Goal: Information Seeking & Learning: Check status

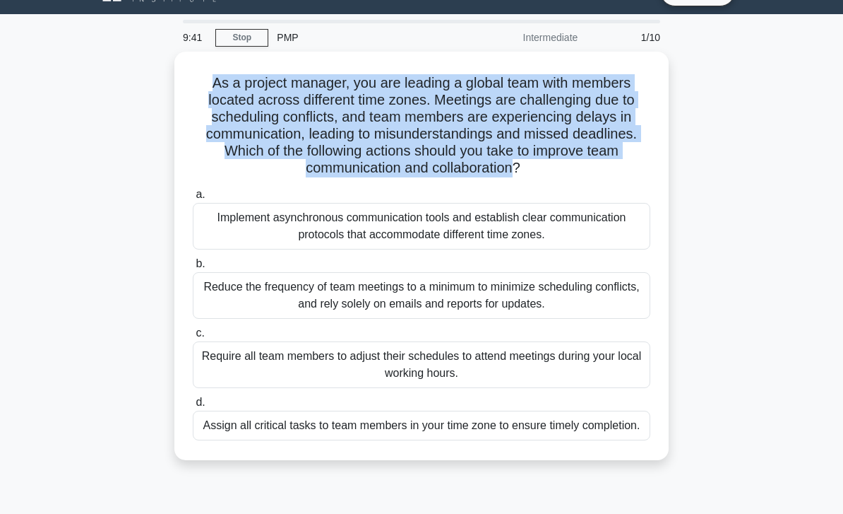
scroll to position [49, 0]
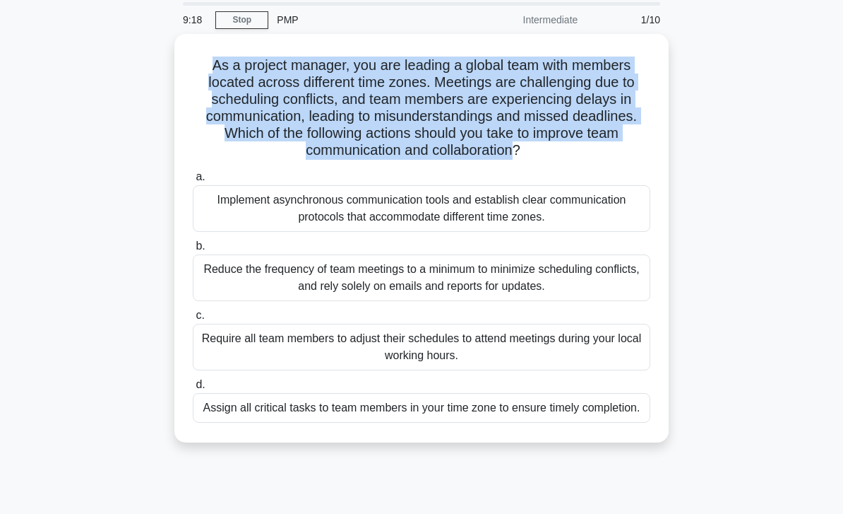
click at [730, 222] on div "As a project manager, you are leading a global team with members located across…" at bounding box center [422, 246] width 678 height 425
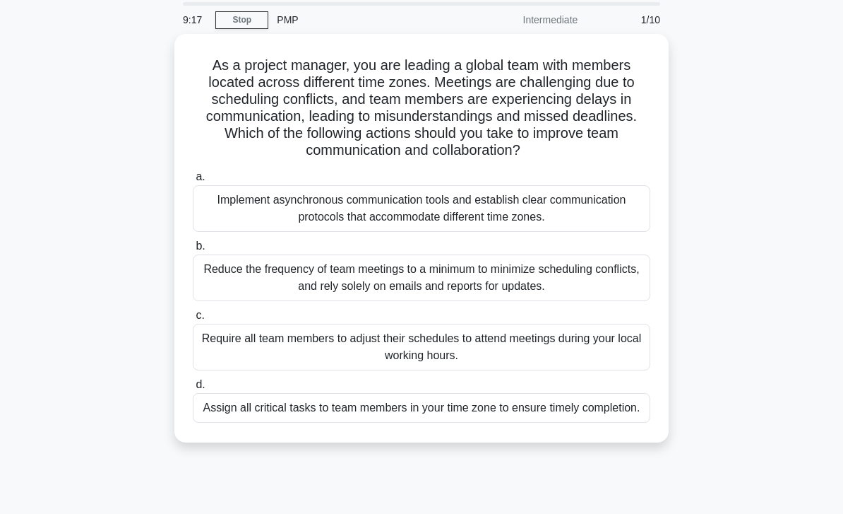
click at [622, 232] on div "Implement asynchronous communication tools and establish clear communication pr…" at bounding box center [422, 208] width 458 height 47
click at [193, 182] on input "a. Implement asynchronous communication tools and establish clear communication…" at bounding box center [193, 176] width 0 height 9
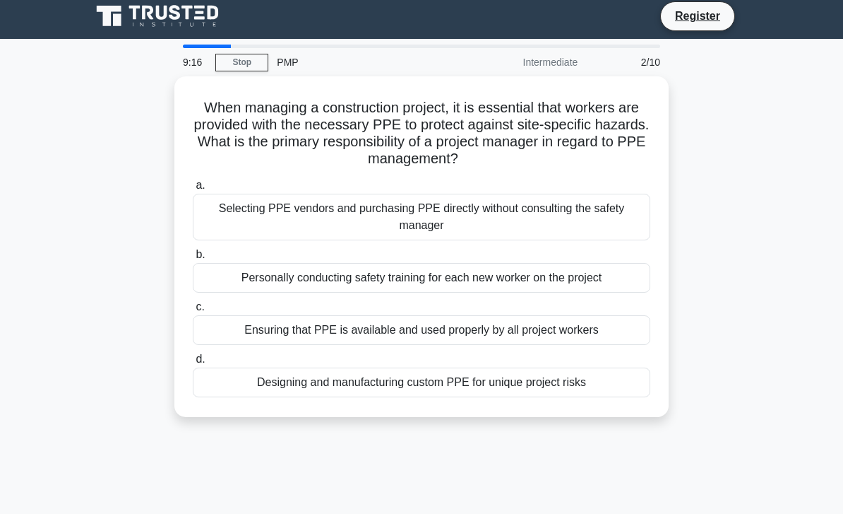
scroll to position [0, 0]
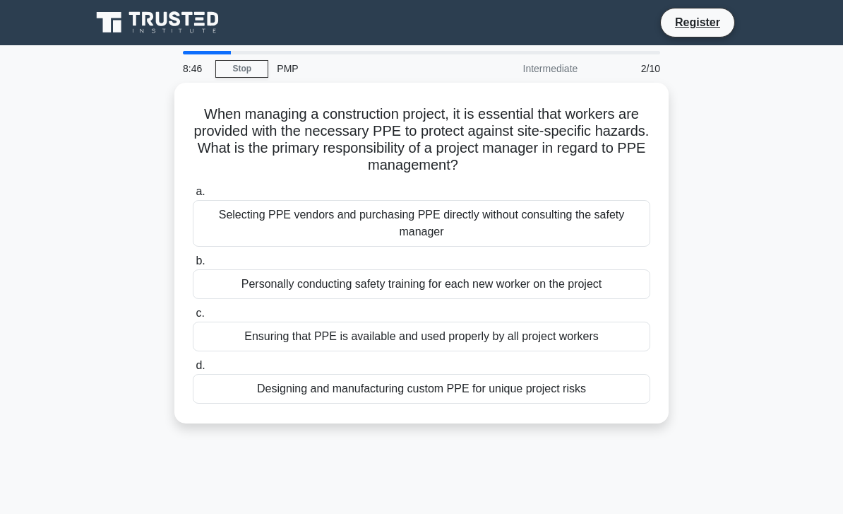
click at [713, 292] on div "When managing a construction project, it is essential that workers are provided…" at bounding box center [422, 261] width 678 height 357
click at [624, 338] on div "Ensuring that PPE is available and used properly by all project workers" at bounding box center [422, 336] width 458 height 30
click at [193, 318] on input "c. Ensuring that PPE is available and used properly by all project workers" at bounding box center [193, 313] width 0 height 9
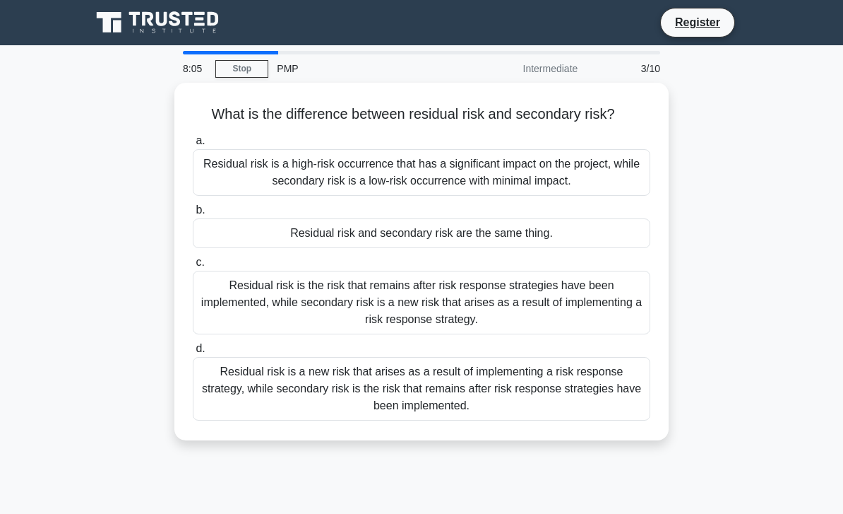
click at [776, 185] on main "8:05 Stop PMP Intermediate 3/10 What is the difference between residual risk an…" at bounding box center [421, 404] width 843 height 718
click at [639, 185] on div "Residual risk is a high-risk occurrence that has a significant impact on the pr…" at bounding box center [422, 172] width 458 height 47
click at [193, 146] on input "a. Residual risk is a high-risk occurrence that has a significant impact on the…" at bounding box center [193, 140] width 0 height 9
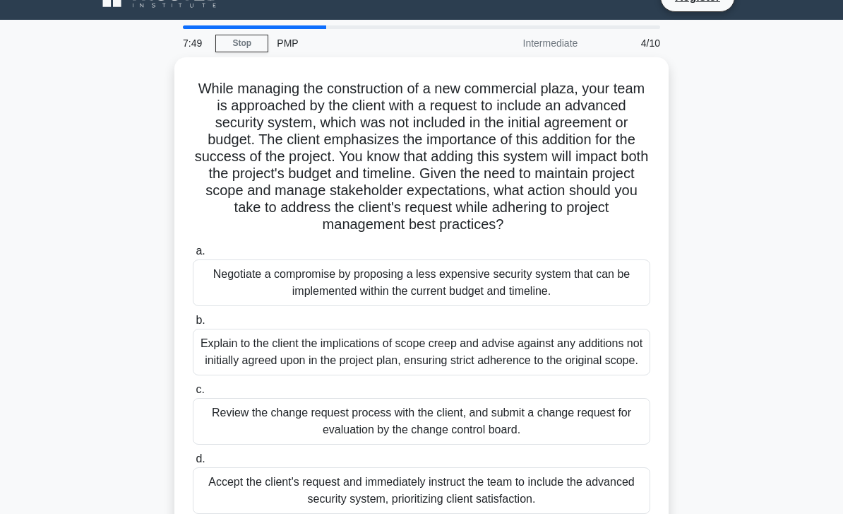
scroll to position [25, 0]
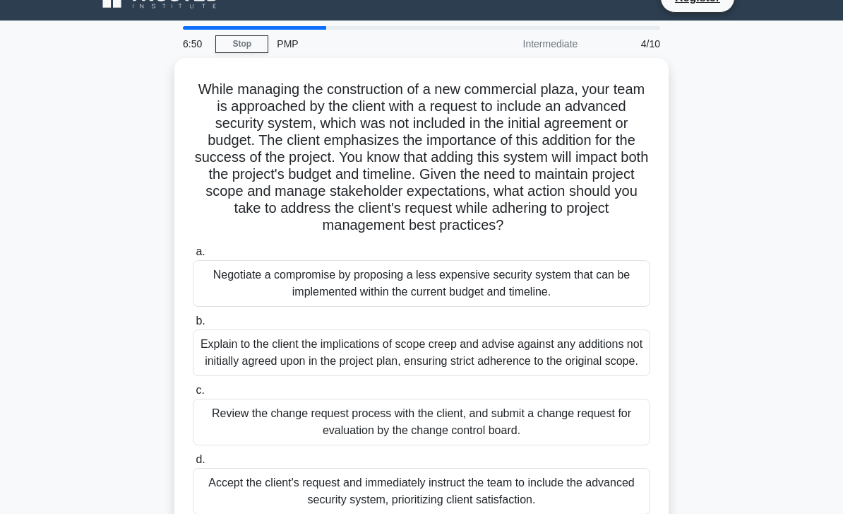
click at [699, 396] on div "While managing the construction of a new commercial plaza, your team is approac…" at bounding box center [422, 304] width 678 height 493
click at [619, 445] on div "Review the change request process with the client, and submit a change request …" at bounding box center [422, 421] width 458 height 47
click at [193, 395] on input "c. Review the change request process with the client, and submit a change reque…" at bounding box center [193, 390] width 0 height 9
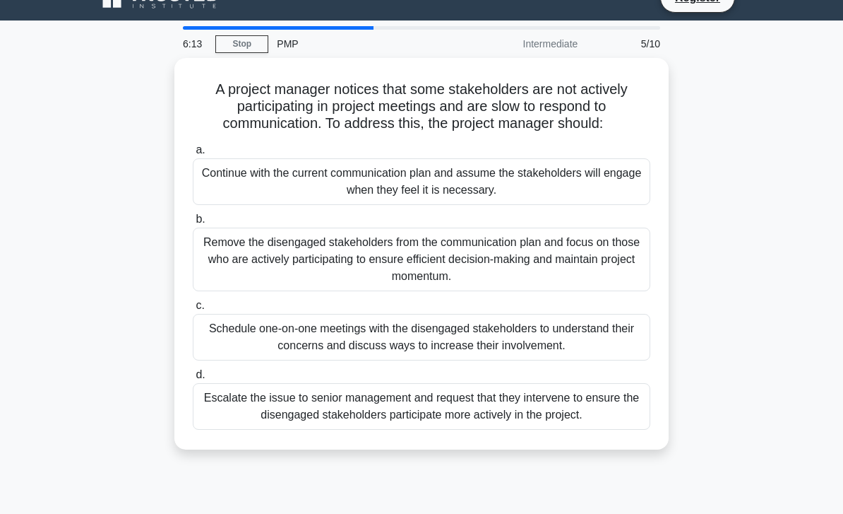
click at [730, 254] on div "A project manager notices that some stakeholders are not actively participating…" at bounding box center [422, 262] width 678 height 408
click at [589, 203] on div "Continue with the current communication plan and assume the stakeholders will e…" at bounding box center [422, 181] width 458 height 47
click at [193, 155] on input "a. Continue with the current communication plan and assume the stakeholders wil…" at bounding box center [193, 150] width 0 height 9
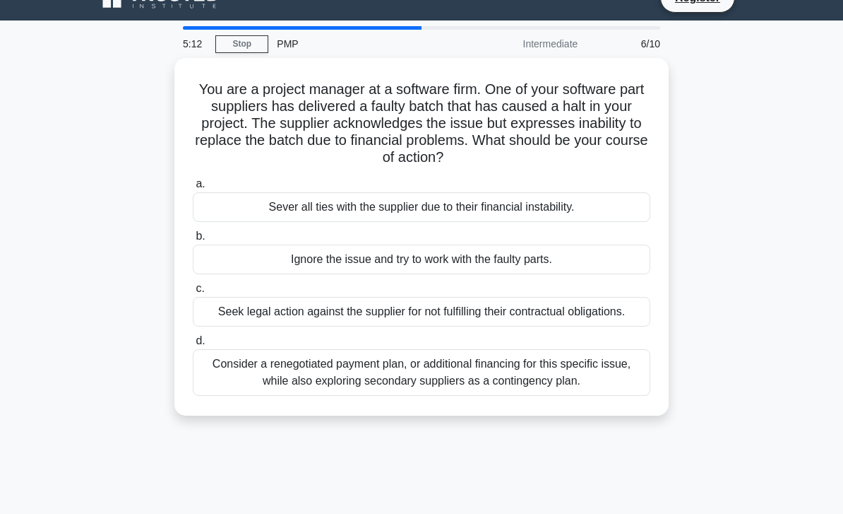
click at [716, 381] on div "You are a project manager at a software firm. One of your software part supplie…" at bounding box center [422, 245] width 678 height 374
click at [622, 390] on div "Consider a renegotiated payment plan, or additional financing for this specific…" at bounding box center [422, 372] width 458 height 47
click at [193, 345] on input "d. Consider a renegotiated payment plan, or additional financing for this speci…" at bounding box center [193, 340] width 0 height 9
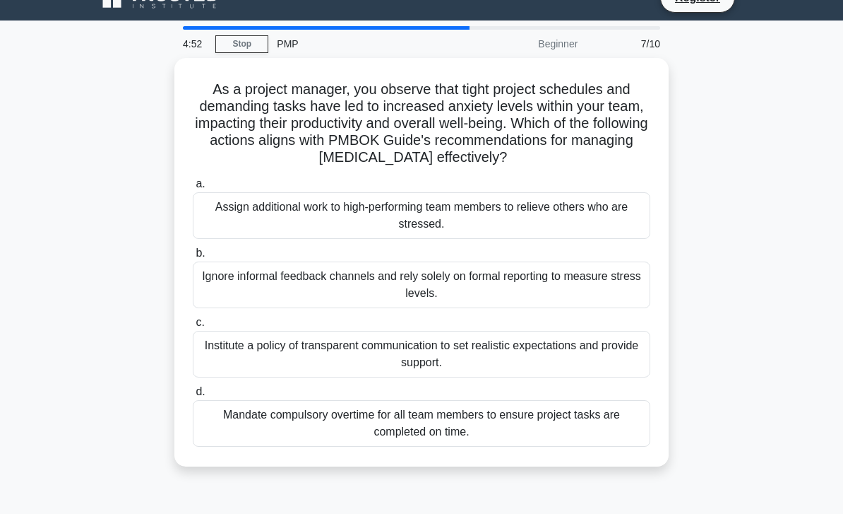
click at [417, 129] on h5 "As a project manager, you observe that tight project schedules and demanding ta…" at bounding box center [421, 124] width 461 height 86
click at [711, 338] on div "As a project manager, you observe that tight project schedules and demanding ta…" at bounding box center [422, 270] width 678 height 425
click at [374, 64] on div "As a project manager, you observe that tight project schedules and demanding ta…" at bounding box center [421, 262] width 483 height 397
click at [198, 93] on h5 "As a project manager, you observe that tight project schedules and demanding ta…" at bounding box center [421, 124] width 461 height 86
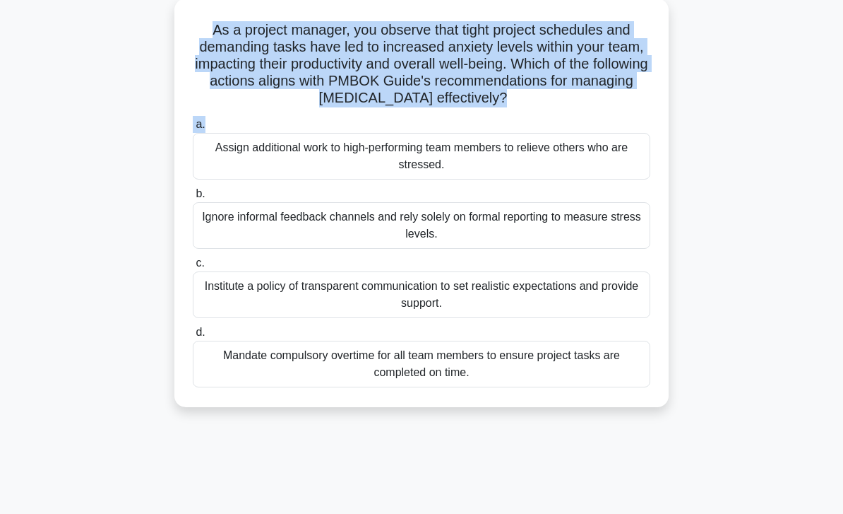
scroll to position [0, 0]
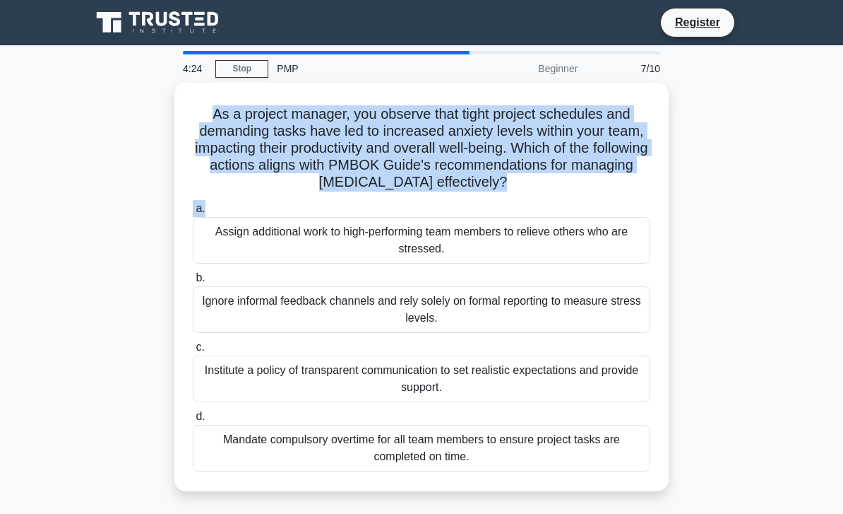
click at [437, 191] on div "As a project manager, you observe that tight project schedules and demanding ta…" at bounding box center [421, 286] width 483 height 397
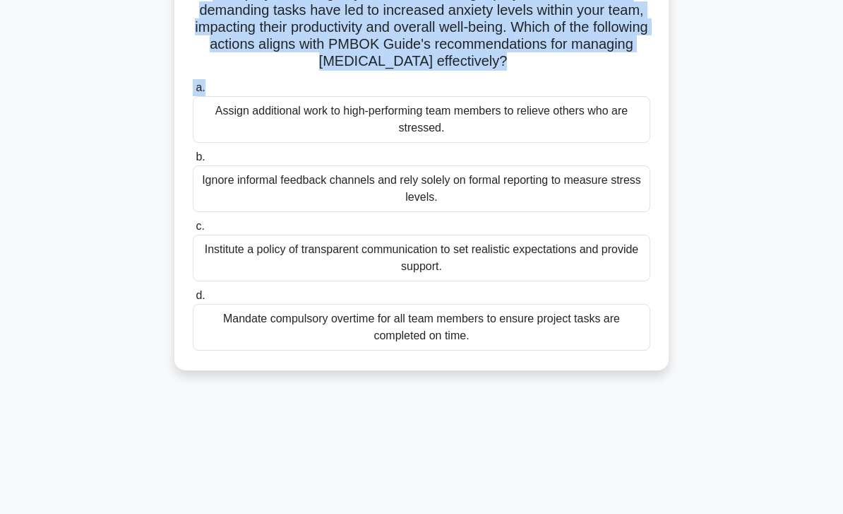
scroll to position [204, 0]
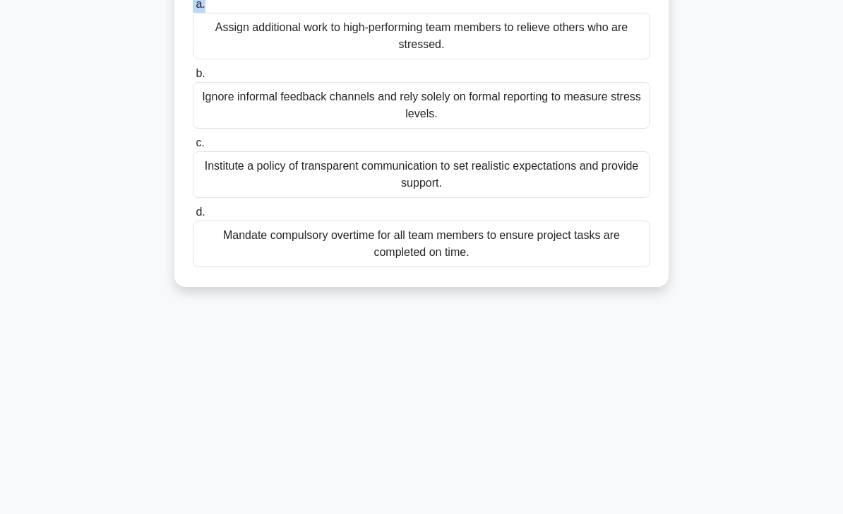
click at [469, 260] on div "Mandate compulsory overtime for all team members to ensure project tasks are co…" at bounding box center [422, 243] width 458 height 47
click at [193, 217] on input "d. Mandate compulsory overtime for all team members to ensure project tasks are…" at bounding box center [193, 212] width 0 height 9
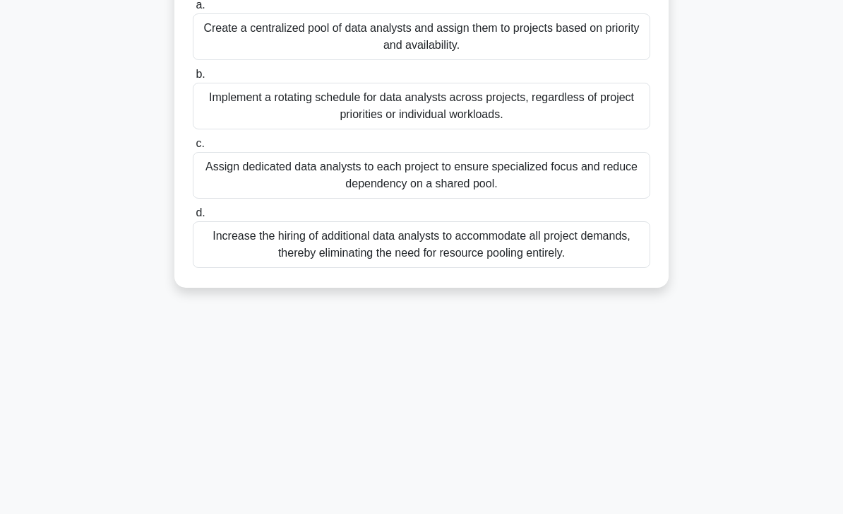
click at [476, 268] on div "Increase the hiring of additional data analysts to accommodate all project dema…" at bounding box center [422, 244] width 458 height 47
click at [193, 218] on input "d. Increase the hiring of additional data analysts to accommodate all project d…" at bounding box center [193, 212] width 0 height 9
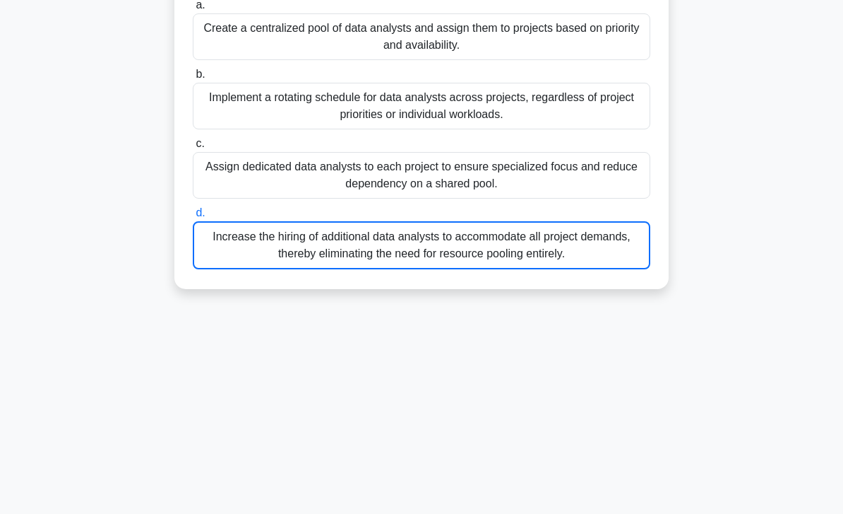
click at [476, 269] on div "Increase the hiring of additional data analysts to accommodate all project dema…" at bounding box center [422, 245] width 458 height 48
click at [193, 218] on input "d. Increase the hiring of additional data analysts to accommodate all project d…" at bounding box center [193, 212] width 0 height 9
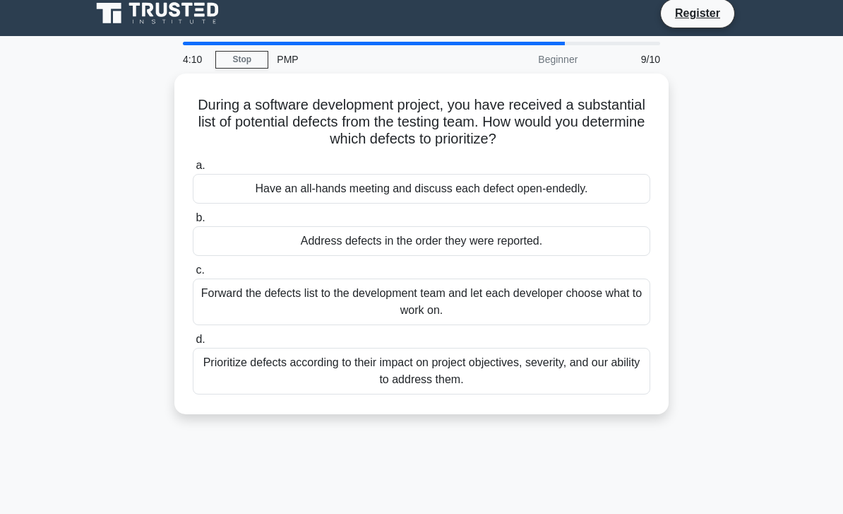
scroll to position [12, 0]
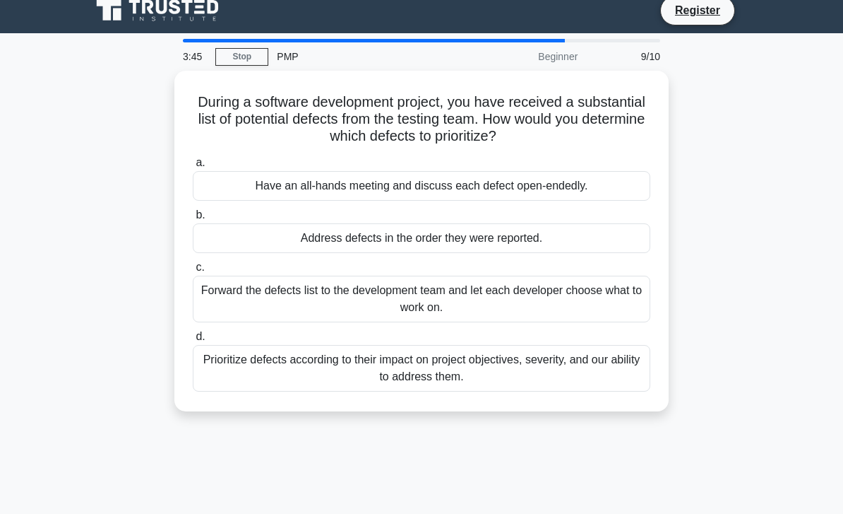
click at [608, 385] on div "Prioritize defects according to their impact on project objectives, severity, a…" at bounding box center [422, 368] width 458 height 47
click at [193, 341] on input "d. Prioritize defects according to their impact on project objectives, severity…" at bounding box center [193, 336] width 0 height 9
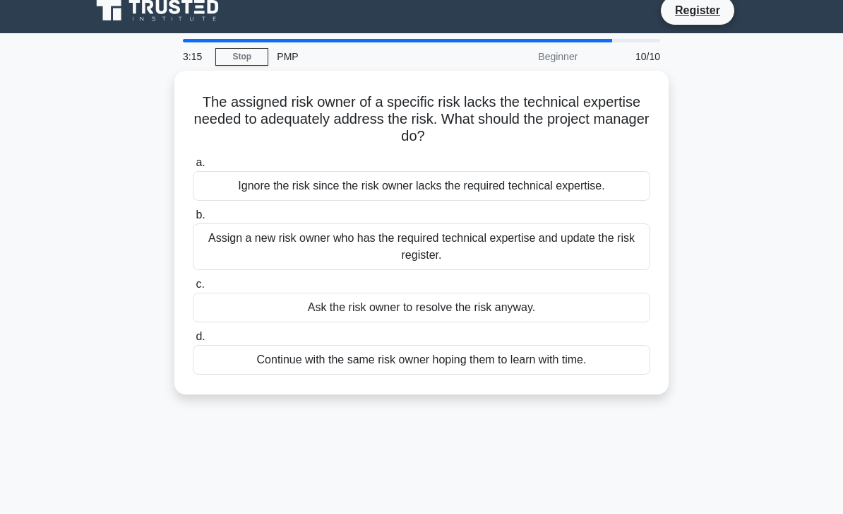
click at [713, 215] on div "The assigned risk owner of a specific risk lacks the technical expertise needed…" at bounding box center [422, 241] width 678 height 340
click at [629, 251] on div "Assign a new risk owner who has the required technical expertise and update the…" at bounding box center [422, 246] width 458 height 47
click at [193, 220] on input "b. Assign a new risk owner who has the required technical expertise and update …" at bounding box center [193, 214] width 0 height 9
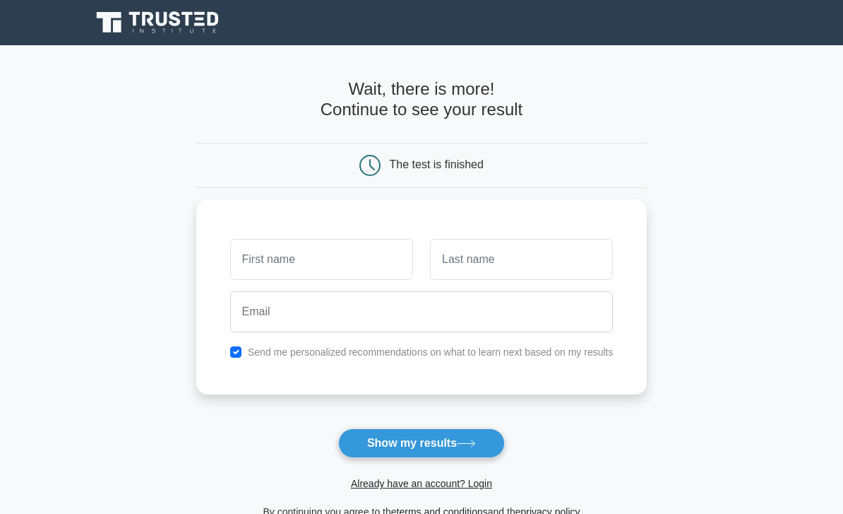
click at [472, 442] on icon at bounding box center [466, 443] width 19 height 8
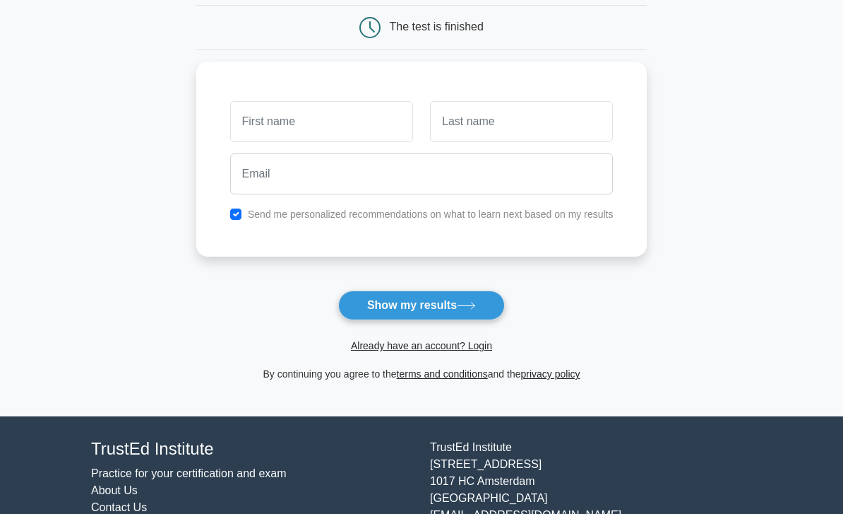
scroll to position [136, 0]
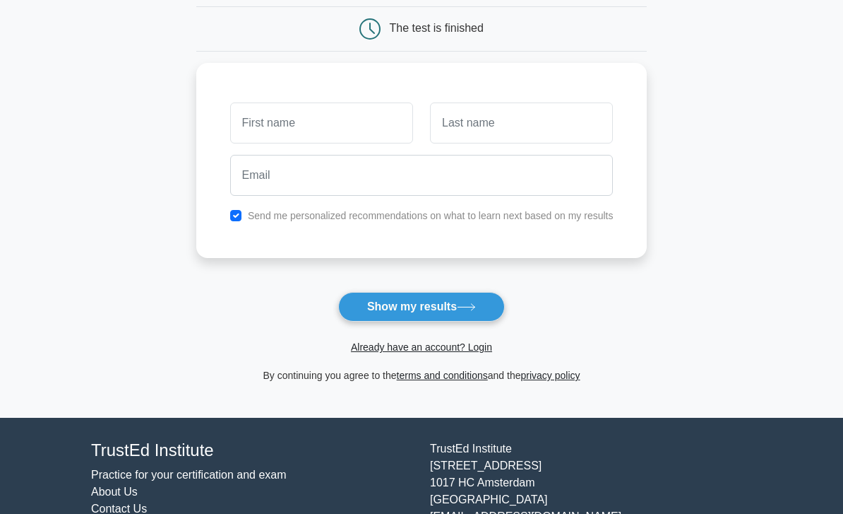
click at [481, 303] on button "Show my results" at bounding box center [421, 307] width 167 height 30
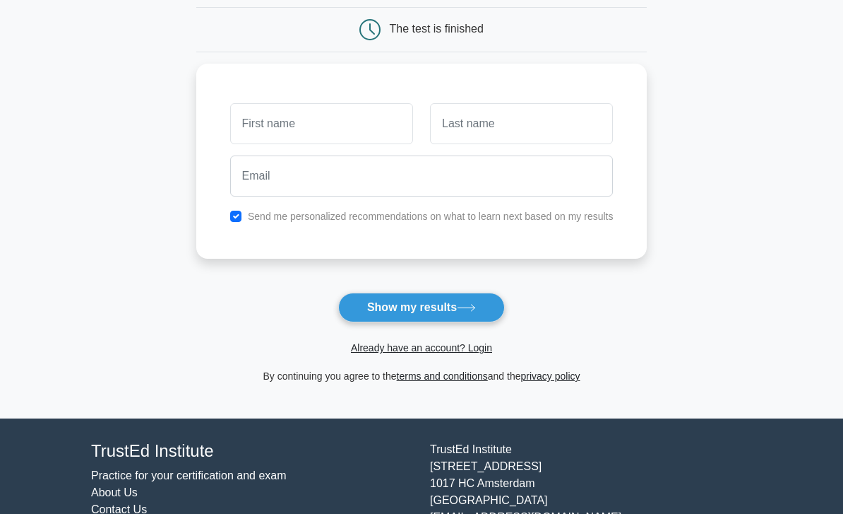
click at [746, 146] on main "Wait, there is more! Continue to see your result The test is finished and the" at bounding box center [421, 164] width 843 height 509
type input "Norah"
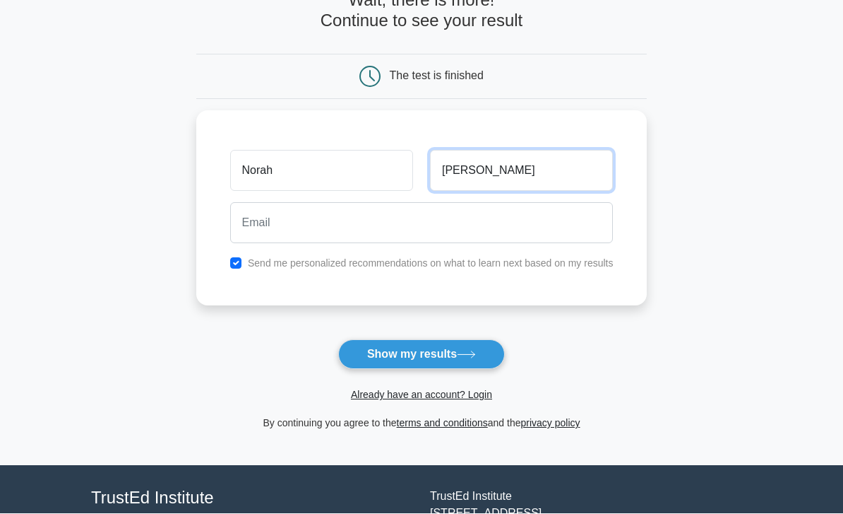
type input "Alsaleh"
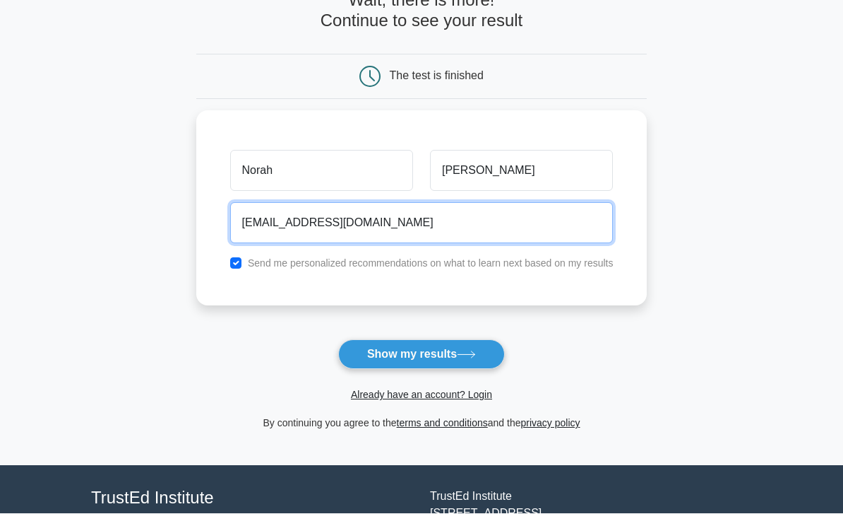
type input "norahAlsaleh96@icloud.com"
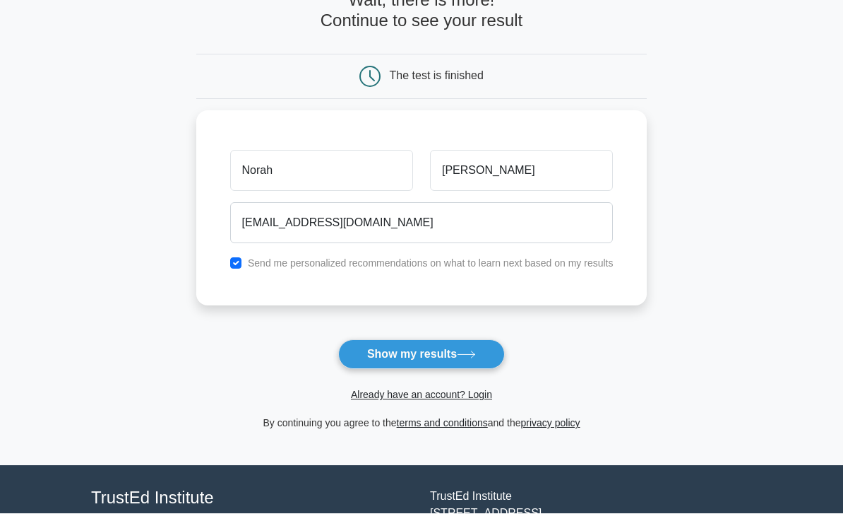
click at [434, 350] on button "Show my results" at bounding box center [421, 355] width 167 height 30
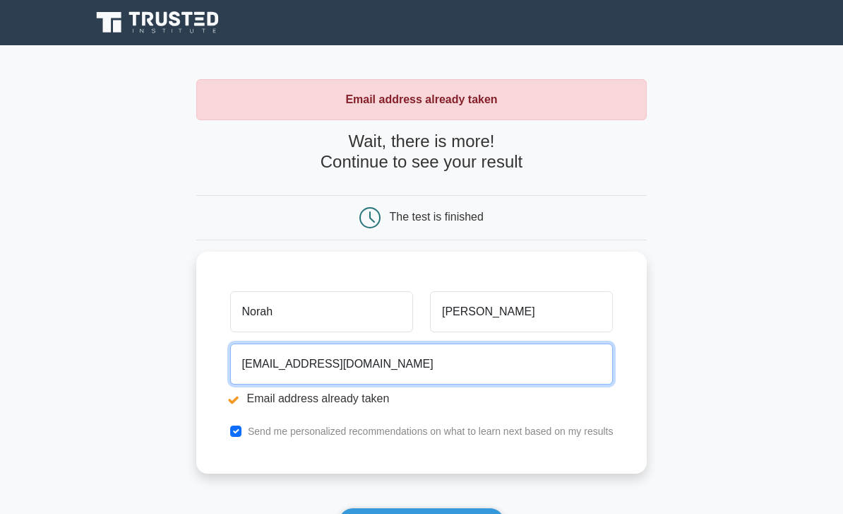
click at [506, 367] on input "norahAlsaleh96@icloud.com" at bounding box center [422, 363] width 384 height 41
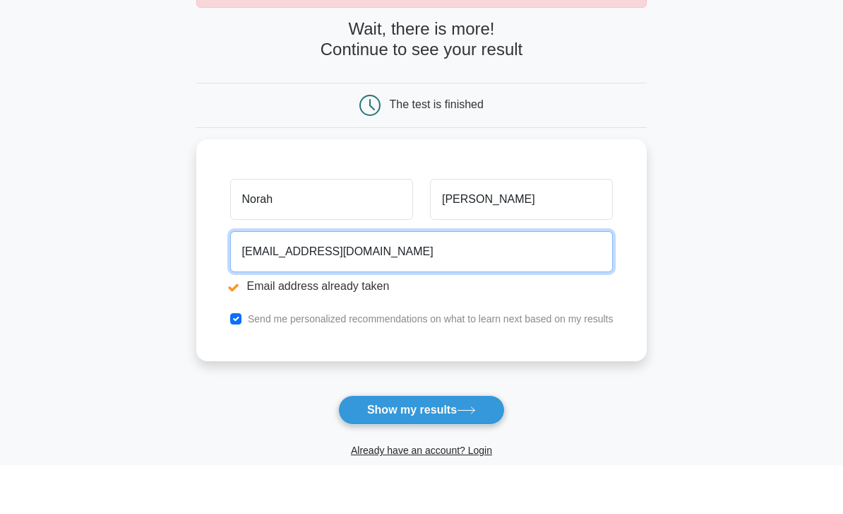
scroll to position [66, 0]
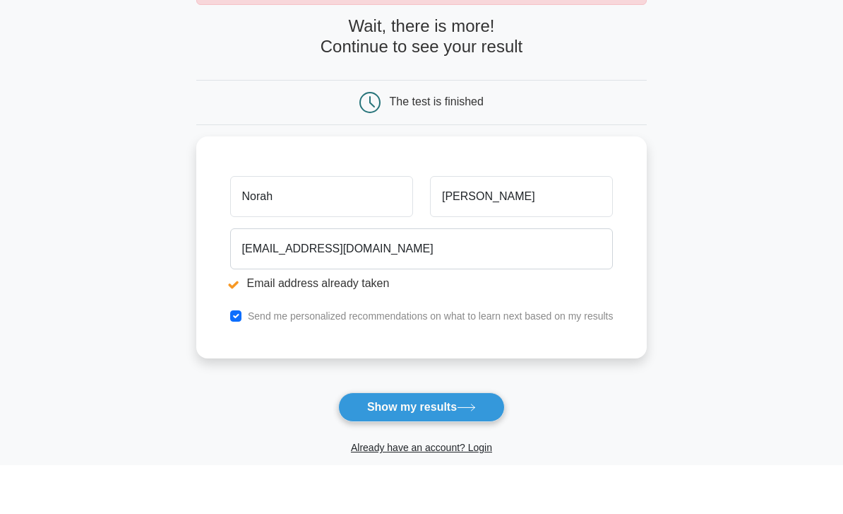
click at [492, 490] on link "Already have an account? Login" at bounding box center [421, 495] width 141 height 11
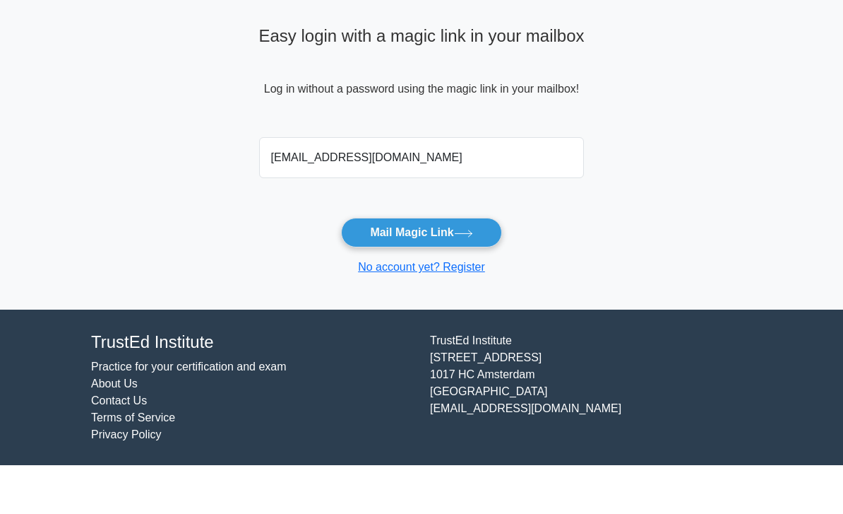
scroll to position [11, 0]
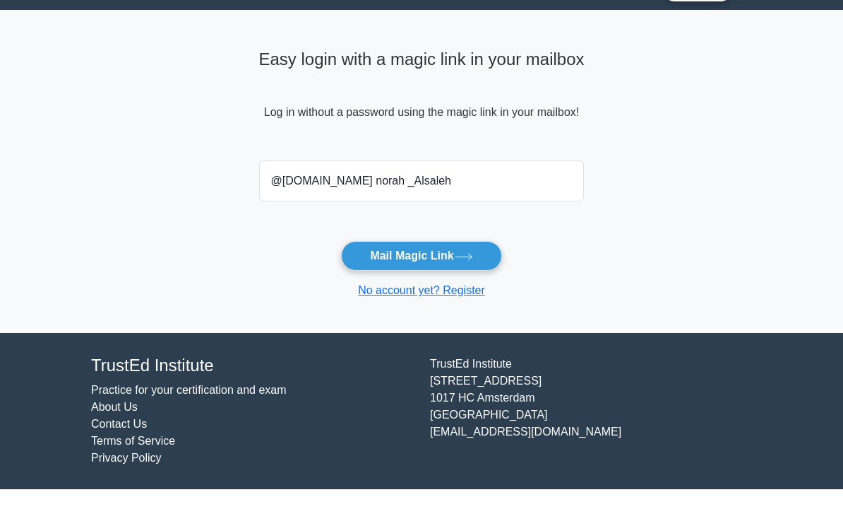
type input "@"
type input "morahaladel96."
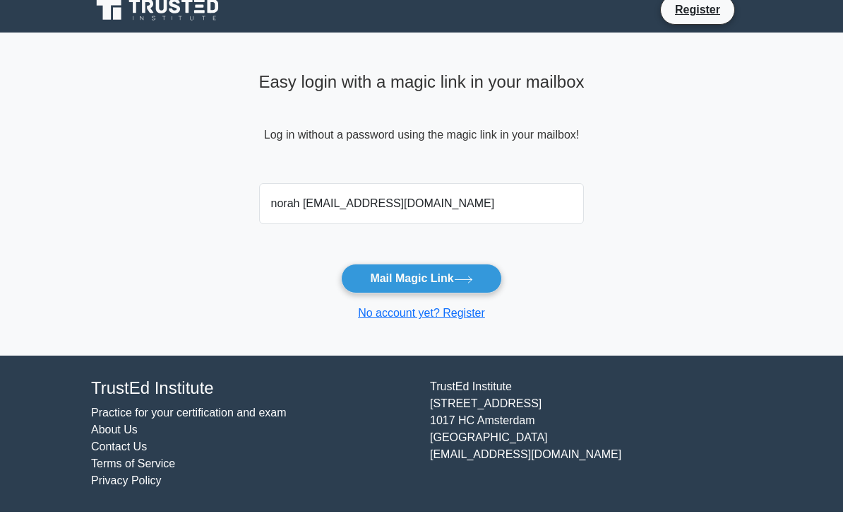
scroll to position [35, 0]
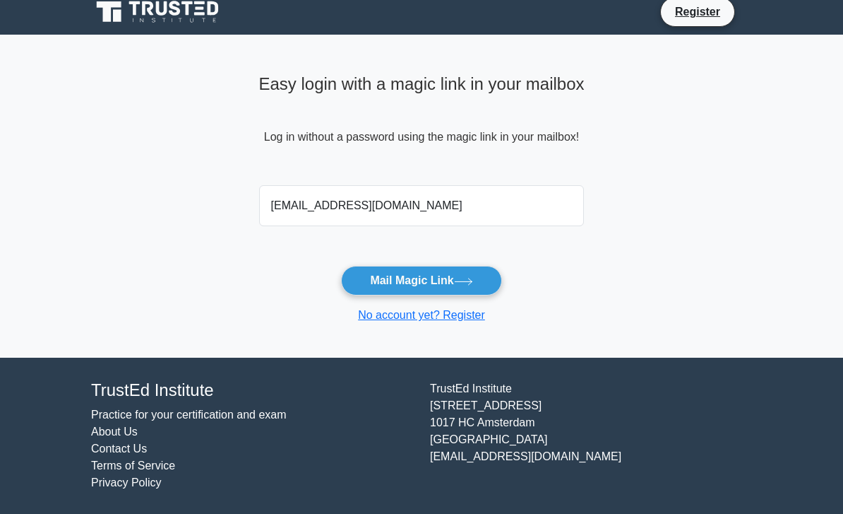
type input "norahAlsaleh96@icloud.com"
click at [411, 266] on button "Mail Magic Link" at bounding box center [421, 281] width 160 height 30
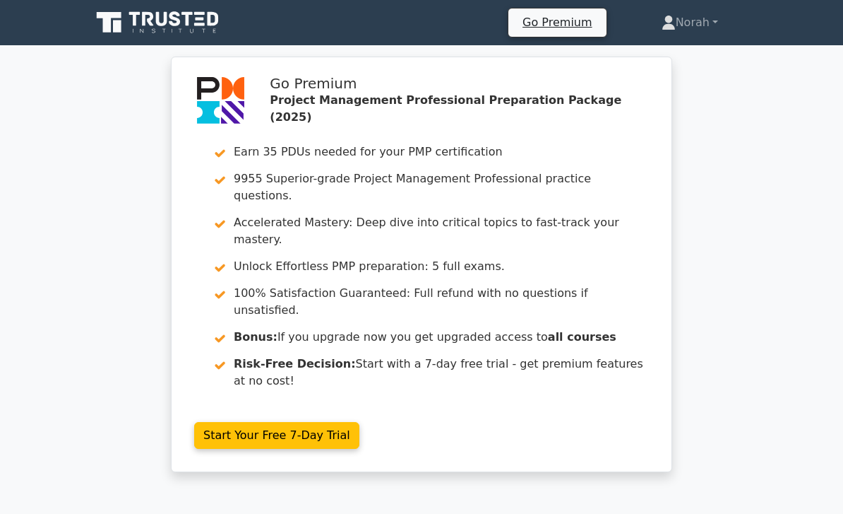
click at [706, 28] on link "Norah" at bounding box center [690, 22] width 124 height 28
click at [694, 24] on link "Norah" at bounding box center [690, 22] width 124 height 28
click at [682, 54] on link "Profile" at bounding box center [685, 56] width 112 height 23
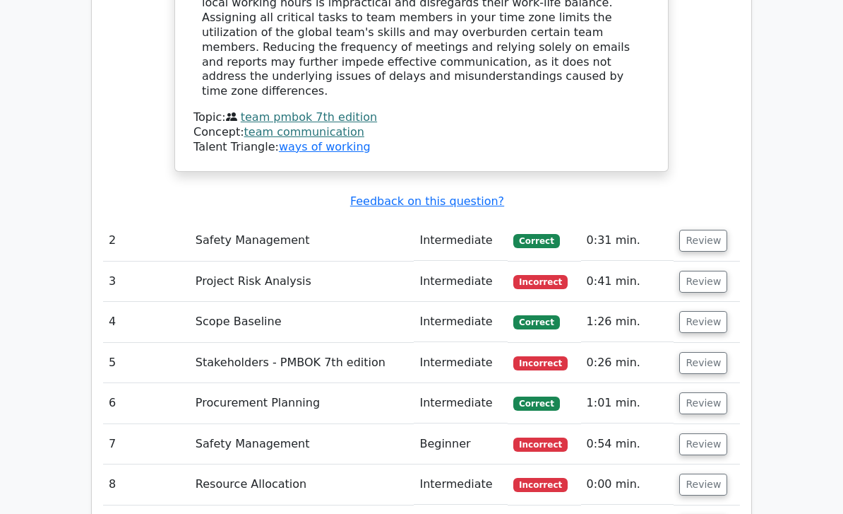
scroll to position [1945, 0]
click at [160, 261] on td "3" at bounding box center [146, 281] width 87 height 40
click at [694, 271] on button "Review" at bounding box center [704, 282] width 48 height 22
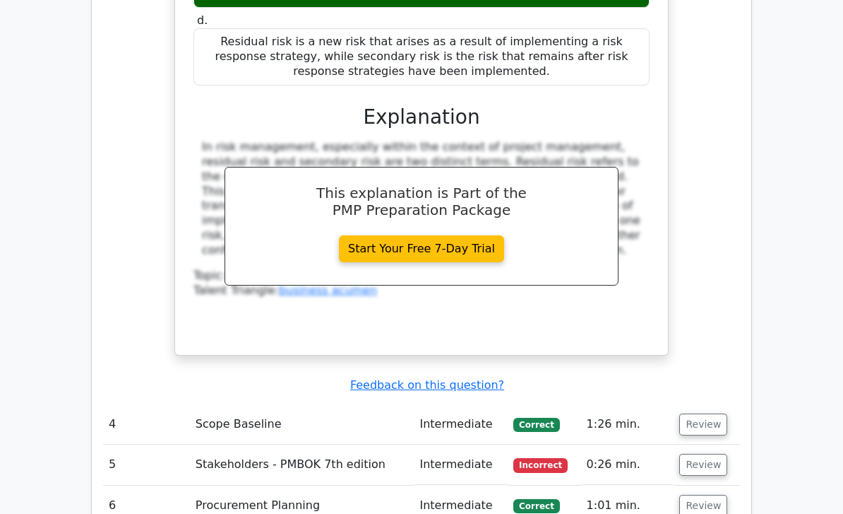
scroll to position [2469, 0]
click at [711, 453] on button "Review" at bounding box center [704, 464] width 48 height 22
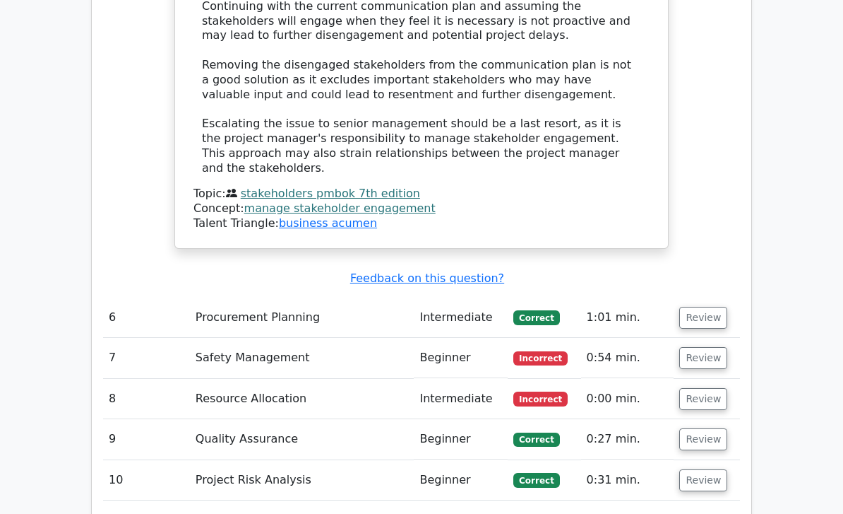
scroll to position [3452, 0]
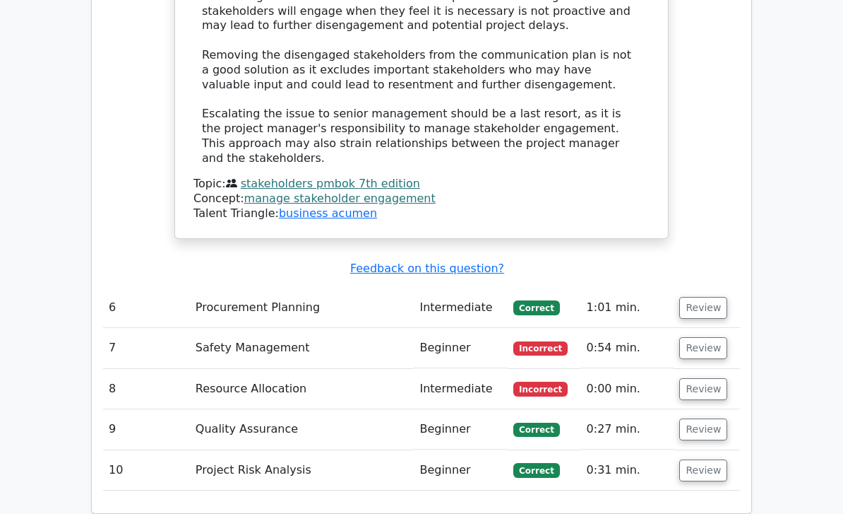
click at [164, 328] on td "7" at bounding box center [146, 348] width 87 height 40
click at [704, 337] on button "Review" at bounding box center [704, 348] width 48 height 22
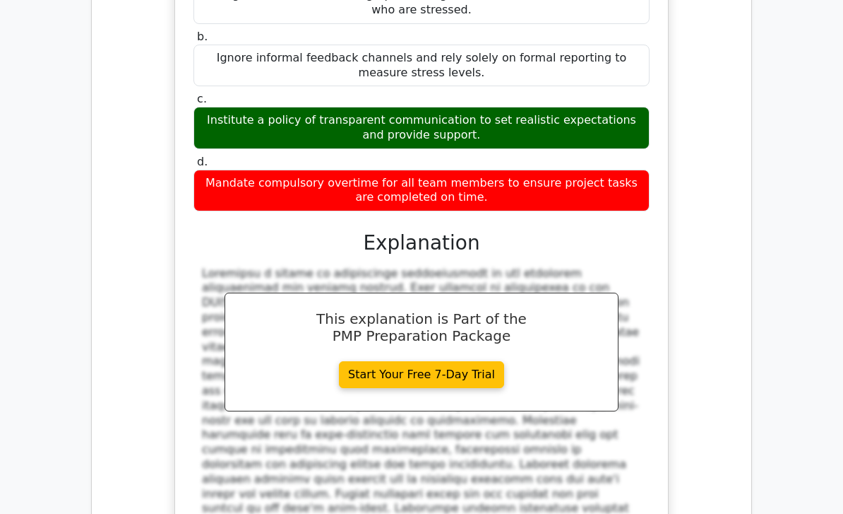
scroll to position [4008, 0]
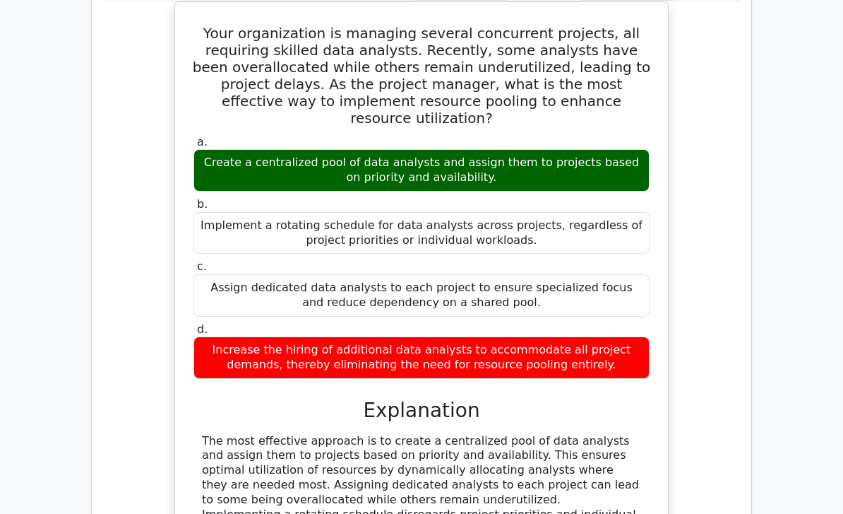
scroll to position [4676, 0]
click at [723, 324] on div "Your organization is managing several concurrent projects, all requiring skille…" at bounding box center [421, 328] width 637 height 655
click at [738, 314] on div "Your organization is managing several concurrent projects, all requiring skille…" at bounding box center [421, 328] width 637 height 655
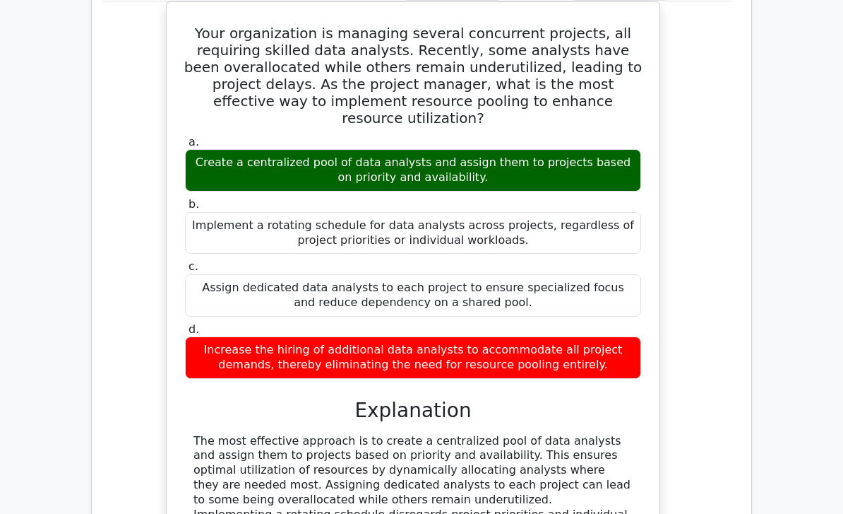
scroll to position [0, 8]
